Goal: Transaction & Acquisition: Purchase product/service

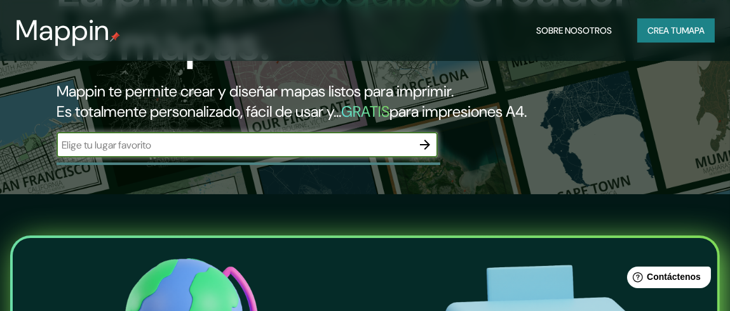
scroll to position [126, 0]
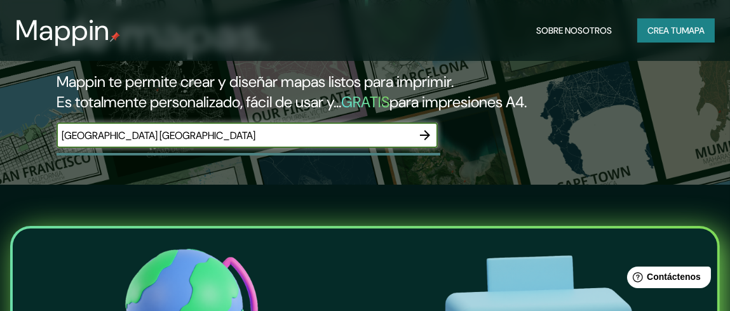
type input "[GEOGRAPHIC_DATA] [GEOGRAPHIC_DATA]"
click at [425, 138] on icon "button" at bounding box center [424, 135] width 15 height 15
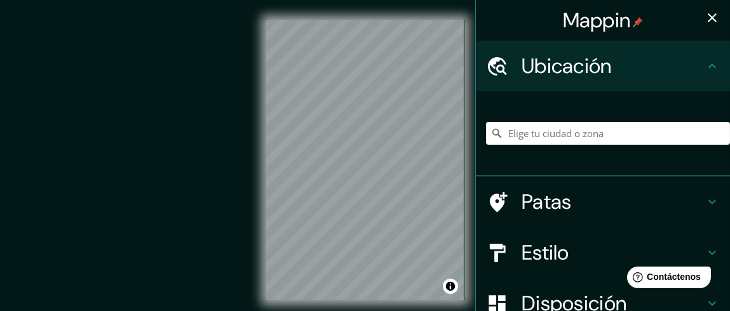
click at [544, 201] on font "Patas" at bounding box center [546, 202] width 50 height 27
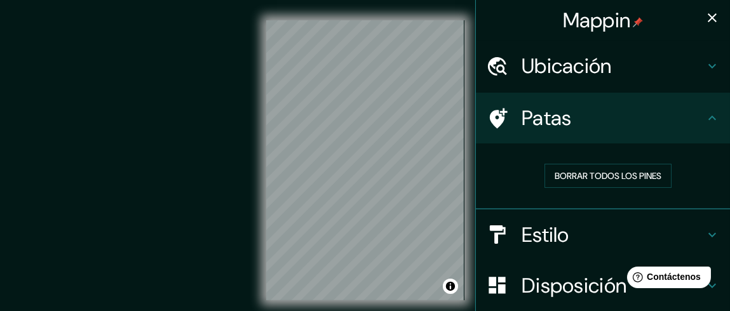
click at [587, 63] on font "Ubicación" at bounding box center [566, 66] width 90 height 27
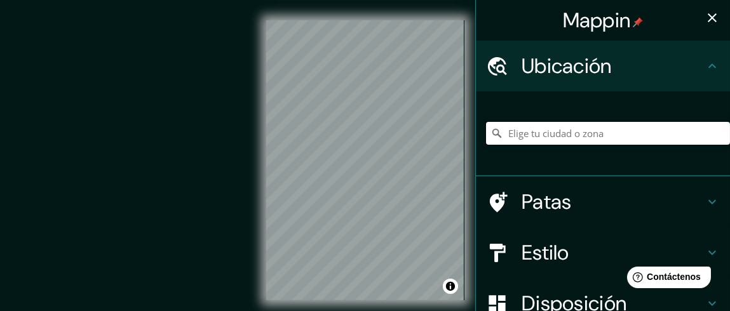
click at [527, 143] on input "Elige tu ciudad o zona" at bounding box center [608, 133] width 244 height 23
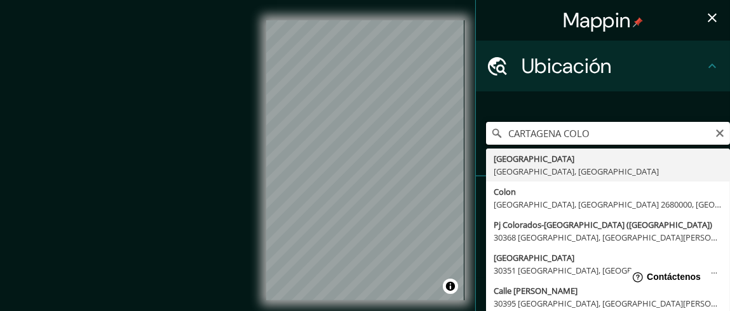
click at [571, 131] on input "CARTAGENA COLO" at bounding box center [608, 133] width 244 height 23
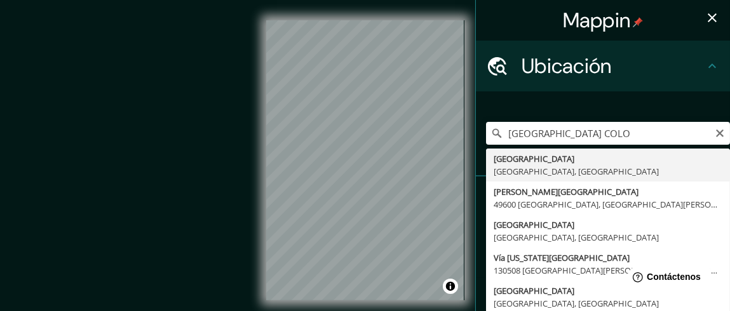
type input "[GEOGRAPHIC_DATA], [GEOGRAPHIC_DATA], [GEOGRAPHIC_DATA]"
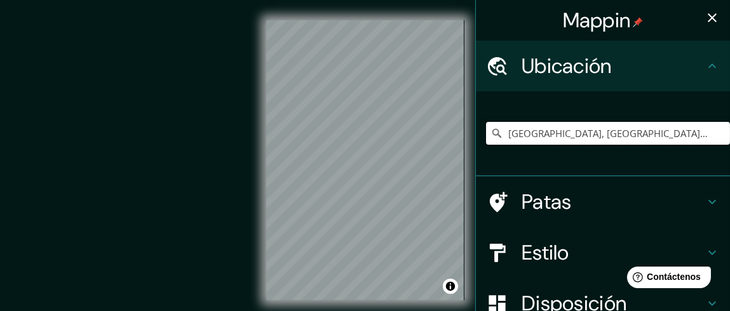
scroll to position [63, 0]
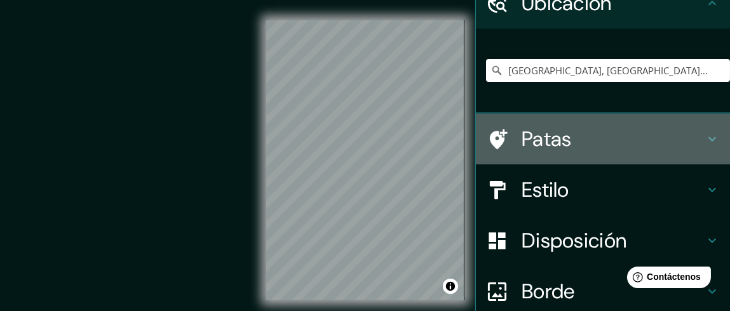
click at [548, 143] on font "Patas" at bounding box center [546, 139] width 50 height 27
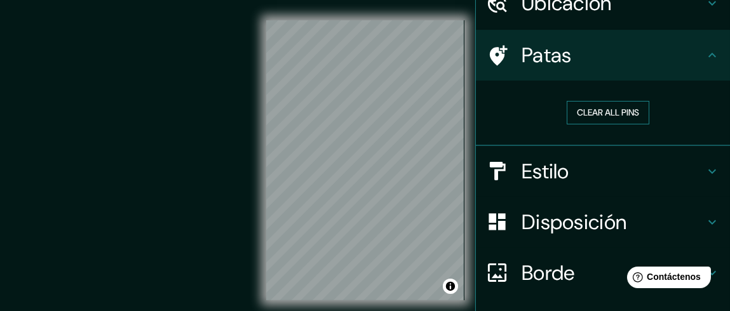
click at [582, 114] on button "Clear all pins" at bounding box center [607, 112] width 83 height 23
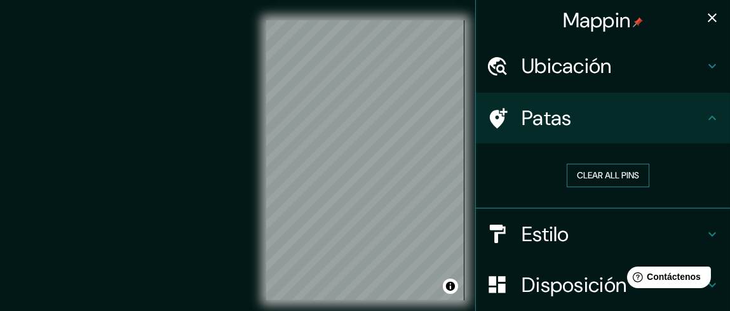
click at [592, 173] on button "Clear all pins" at bounding box center [607, 175] width 83 height 23
click at [580, 74] on font "Ubicación" at bounding box center [566, 66] width 90 height 27
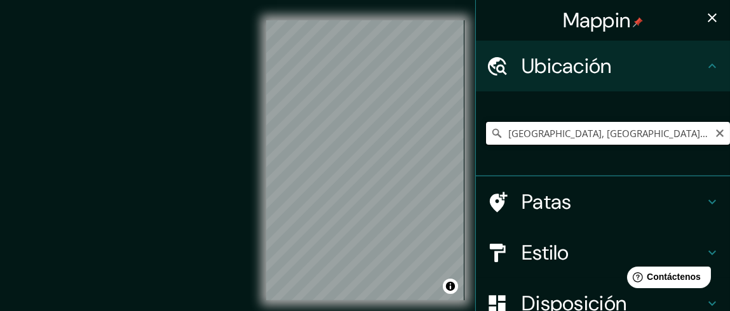
click at [635, 137] on input "[GEOGRAPHIC_DATA], [GEOGRAPHIC_DATA], [GEOGRAPHIC_DATA]" at bounding box center [608, 133] width 244 height 23
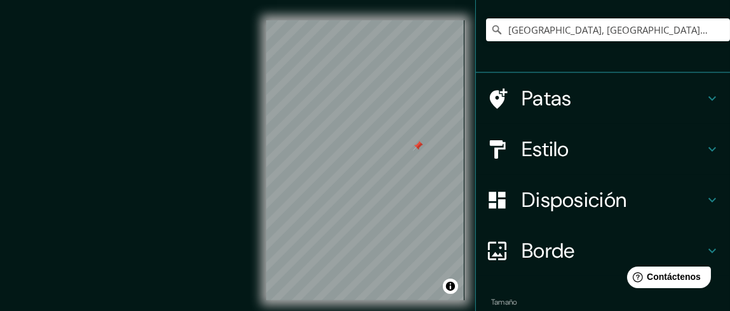
scroll to position [47, 0]
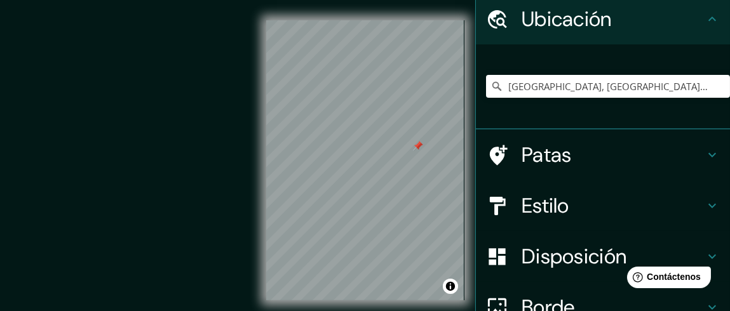
click at [551, 244] on font "Disposición" at bounding box center [573, 256] width 105 height 27
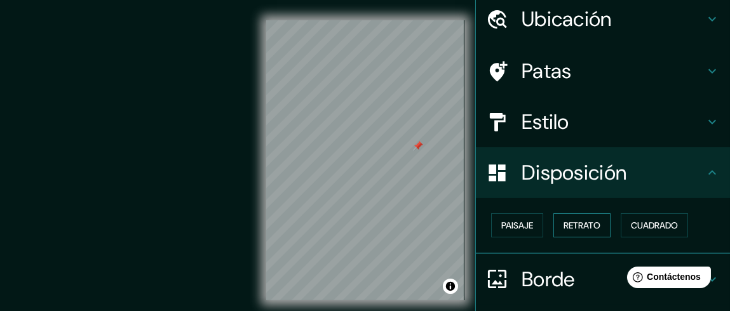
click at [570, 224] on font "Retrato" at bounding box center [581, 225] width 37 height 11
click at [656, 222] on font "Cuadrado" at bounding box center [654, 225] width 47 height 11
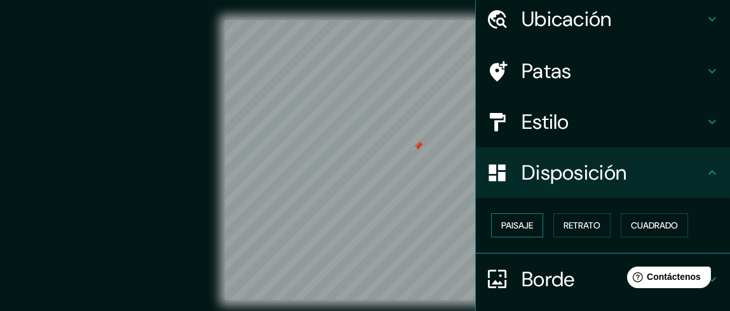
click at [504, 225] on font "Paisaje" at bounding box center [517, 225] width 32 height 11
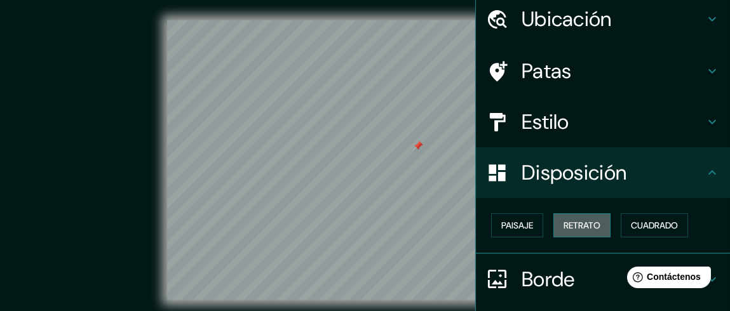
drag, startPoint x: 564, startPoint y: 224, endPoint x: 596, endPoint y: 224, distance: 31.7
click at [565, 224] on font "Retrato" at bounding box center [581, 225] width 37 height 11
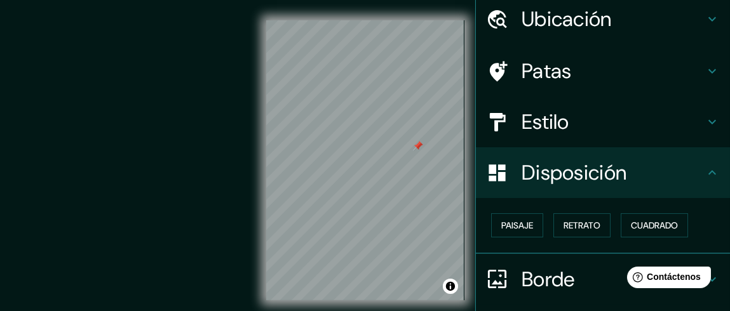
click at [581, 134] on h4 "Estilo" at bounding box center [612, 121] width 183 height 25
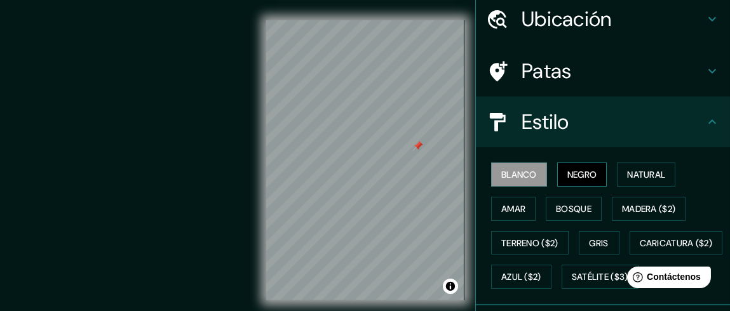
click at [580, 169] on font "Negro" at bounding box center [582, 174] width 30 height 11
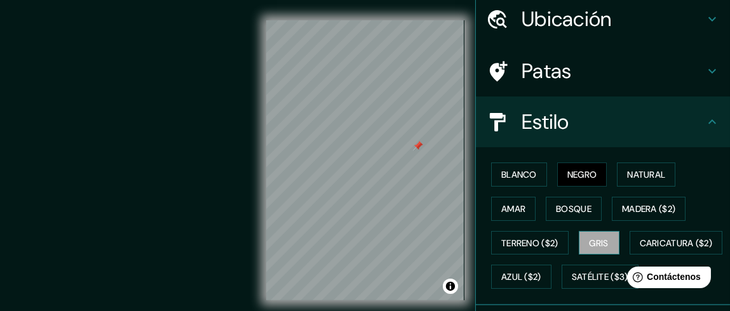
click at [597, 240] on font "Gris" at bounding box center [598, 242] width 19 height 11
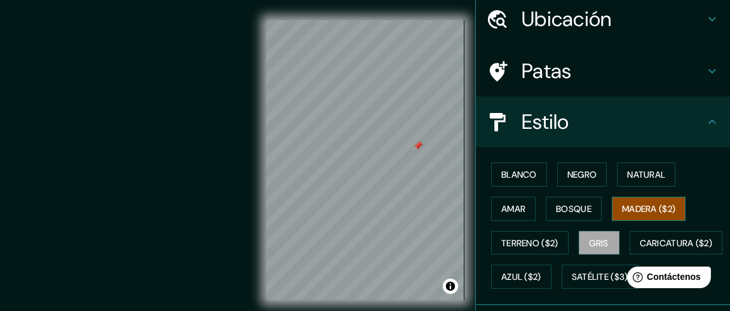
click at [647, 210] on font "Madera ($2)" at bounding box center [648, 208] width 53 height 11
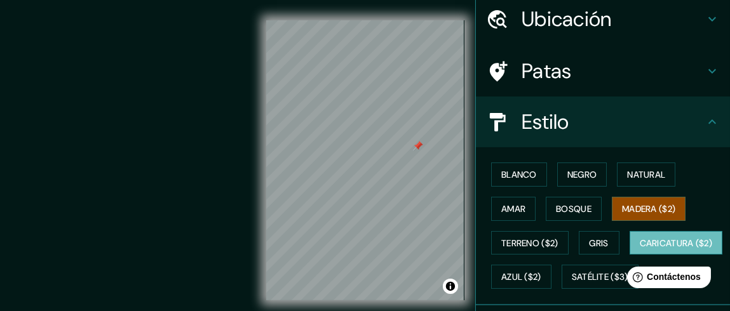
click at [639, 249] on font "Caricatura ($2)" at bounding box center [675, 242] width 73 height 11
